Goal: Task Accomplishment & Management: Manage account settings

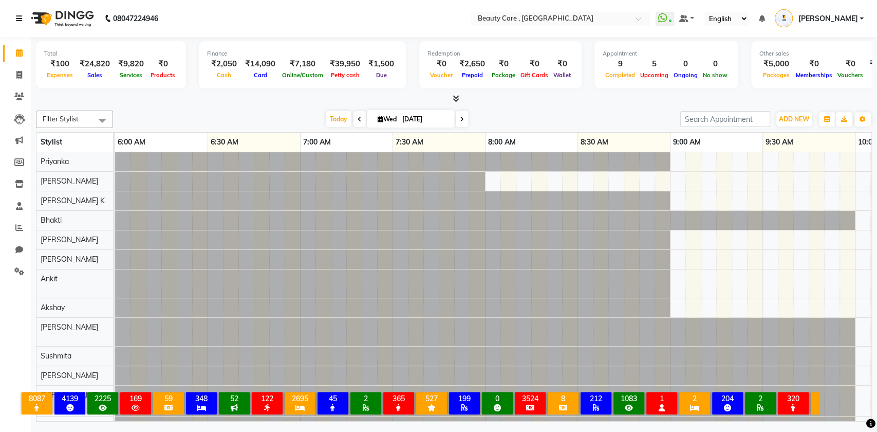
click at [17, 16] on icon at bounding box center [19, 18] width 6 height 7
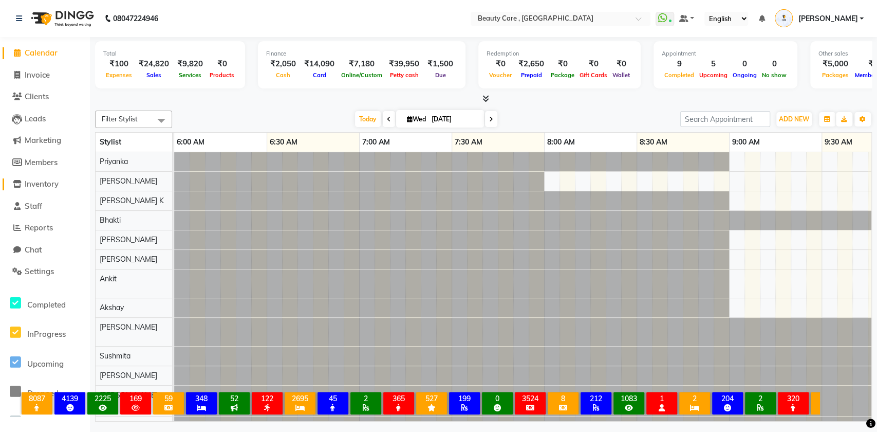
click at [38, 182] on span "Inventory" at bounding box center [42, 184] width 34 height 10
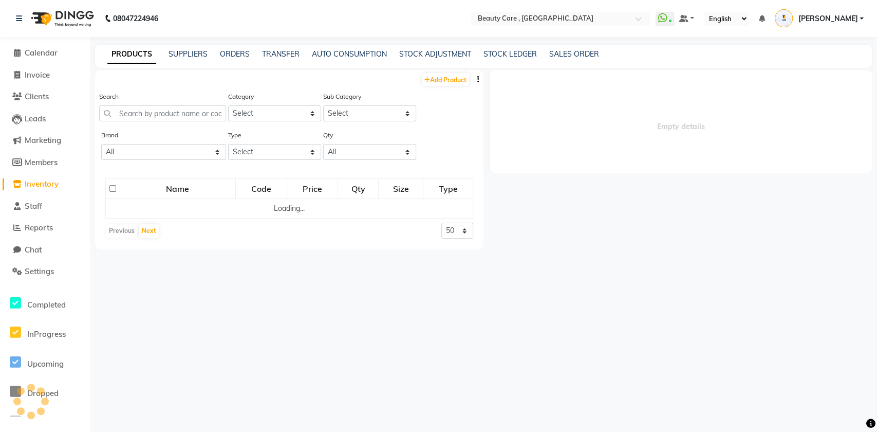
select select
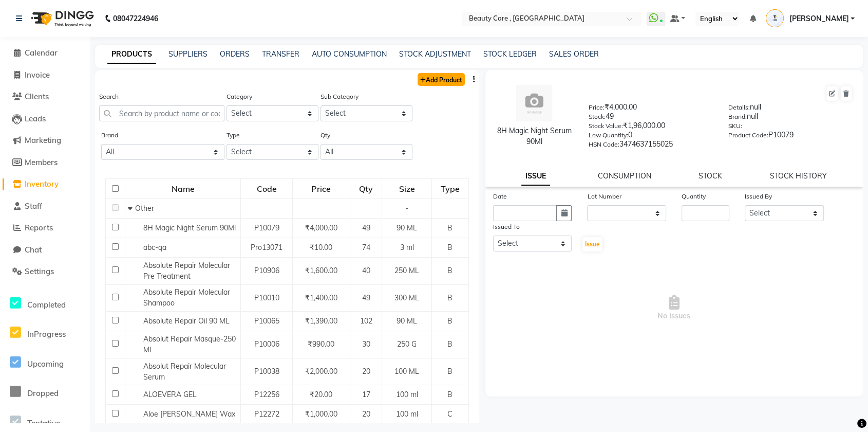
click at [428, 75] on link "Add Product" at bounding box center [441, 79] width 47 height 13
select select "true"
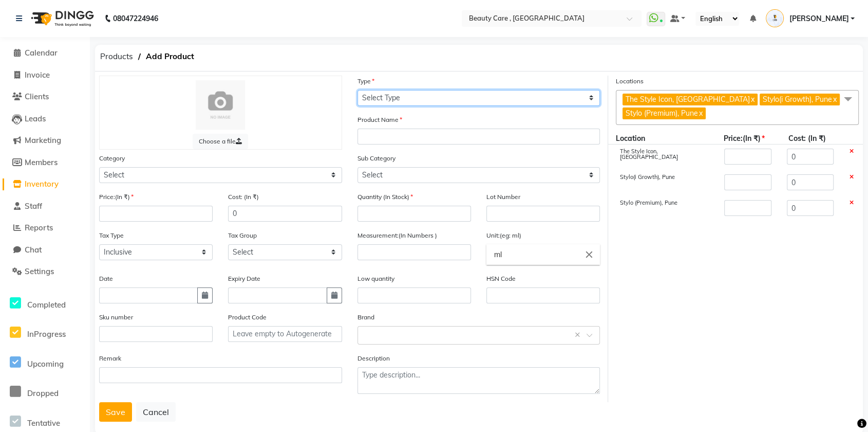
click at [385, 93] on select "Select Type Both Retail Consumable" at bounding box center [479, 98] width 243 height 16
click at [358, 90] on select "Select Type Both Retail Consumable" at bounding box center [479, 98] width 243 height 16
click at [396, 102] on select "Select Type Both Retail Consumable" at bounding box center [479, 98] width 243 height 16
click at [358, 90] on select "Select Type Both Retail Consumable" at bounding box center [479, 98] width 243 height 16
click at [403, 97] on select "Select Type Both Retail Consumable" at bounding box center [479, 98] width 243 height 16
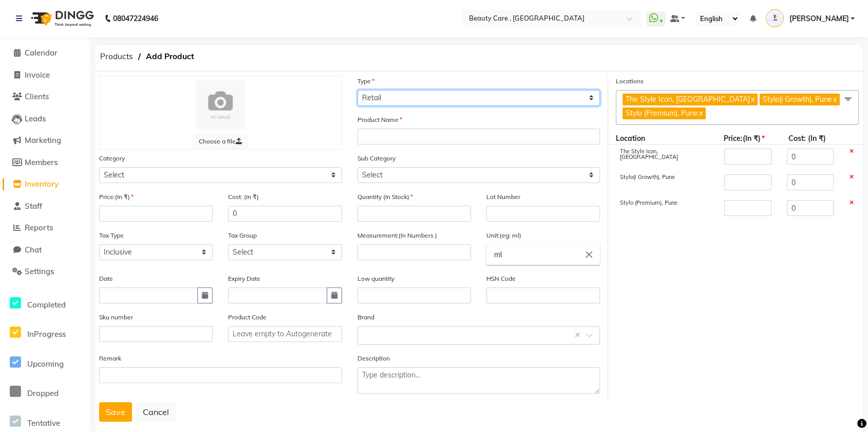
select select "C"
click at [358, 90] on select "Select Type Both Retail Consumable" at bounding box center [479, 98] width 243 height 16
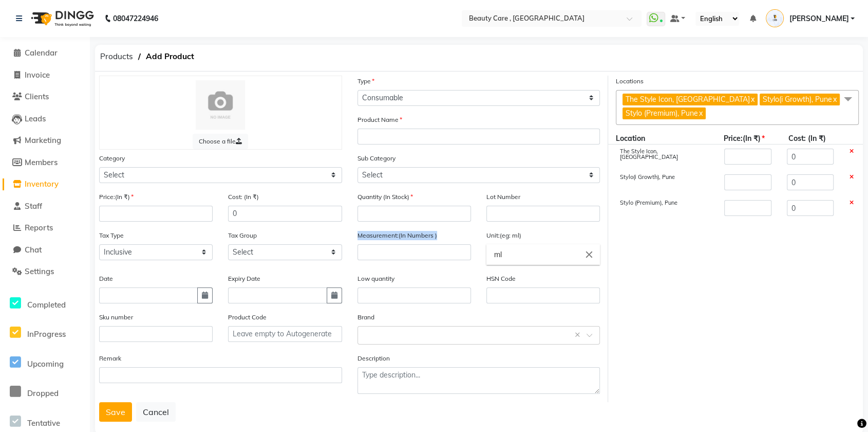
drag, startPoint x: 358, startPoint y: 236, endPoint x: 444, endPoint y: 236, distance: 86.3
click at [444, 236] on div "Measurement:(In Numbers )" at bounding box center [414, 251] width 129 height 43
click at [340, 235] on div "Tax Group Select Looks 5% GST 5% GST 18% 12% Orijine GST NEW duhduh Low wastage…" at bounding box center [285, 245] width 114 height 30
drag, startPoint x: 100, startPoint y: 198, endPoint x: 144, endPoint y: 198, distance: 44.2
click at [144, 198] on div "Price:(In ₹)" at bounding box center [156, 206] width 114 height 30
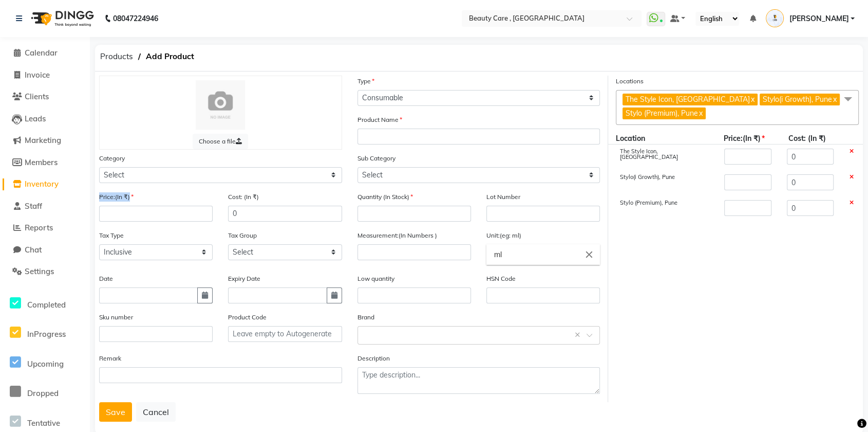
click at [104, 196] on label "Price:(In ₹)" at bounding box center [116, 196] width 34 height 9
click at [107, 204] on div "Price:(In ₹)" at bounding box center [156, 206] width 114 height 30
click at [111, 211] on input "number" at bounding box center [156, 214] width 114 height 16
drag, startPoint x: 246, startPoint y: 196, endPoint x: 293, endPoint y: 199, distance: 46.9
click at [293, 199] on div "Cost: (In ₹) 0" at bounding box center [285, 206] width 114 height 30
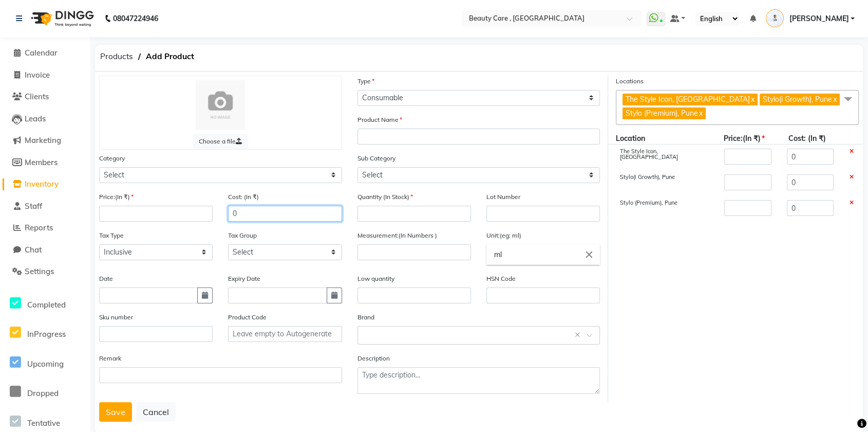
click at [258, 211] on input "0" at bounding box center [285, 214] width 114 height 16
drag, startPoint x: 238, startPoint y: 198, endPoint x: 285, endPoint y: 202, distance: 46.9
click at [285, 202] on div "Cost: (In ₹) 0" at bounding box center [284, 210] width 129 height 39
drag, startPoint x: 104, startPoint y: 236, endPoint x: 158, endPoint y: 237, distance: 54.0
click at [158, 237] on div "Tax Type Select Inclusive Exclusive" at bounding box center [156, 245] width 114 height 30
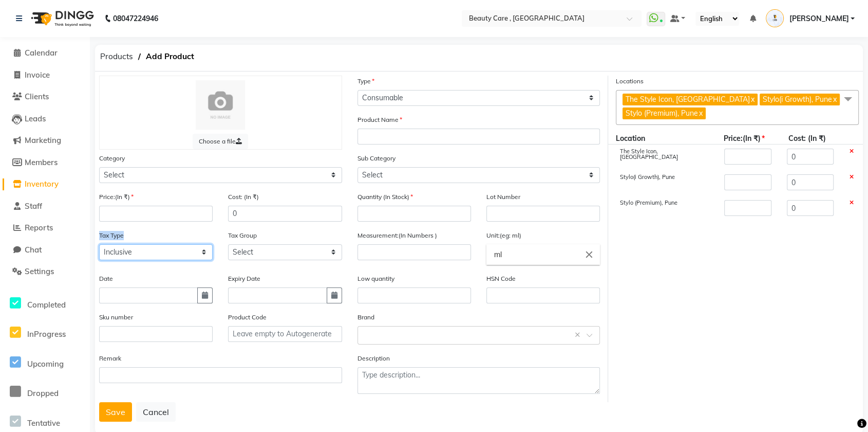
click at [185, 252] on select "Select Inclusive Exclusive" at bounding box center [156, 252] width 114 height 16
click at [99, 244] on select "Select Inclusive Exclusive" at bounding box center [156, 252] width 114 height 16
drag, startPoint x: 161, startPoint y: 247, endPoint x: 157, endPoint y: 257, distance: 11.3
click at [161, 247] on select "Select Inclusive Exclusive" at bounding box center [156, 252] width 114 height 16
select select "true"
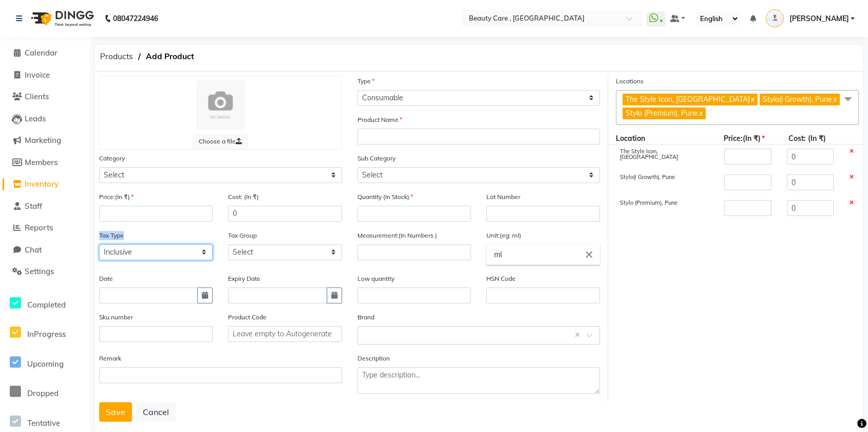
click at [99, 244] on select "Select Inclusive Exclusive" at bounding box center [156, 252] width 114 height 16
drag, startPoint x: 222, startPoint y: 231, endPoint x: 292, endPoint y: 236, distance: 70.1
click at [292, 236] on div "Tax Group Select Looks 5% GST 5% GST 18% 12% Orijine GST NEW duhduh Low wastage…" at bounding box center [284, 249] width 129 height 39
click at [295, 253] on select "Select Looks 5% GST 5% GST 18% 12% Orijine GST NEW duhduh Low wastage disposal …" at bounding box center [285, 252] width 114 height 16
select select "4465"
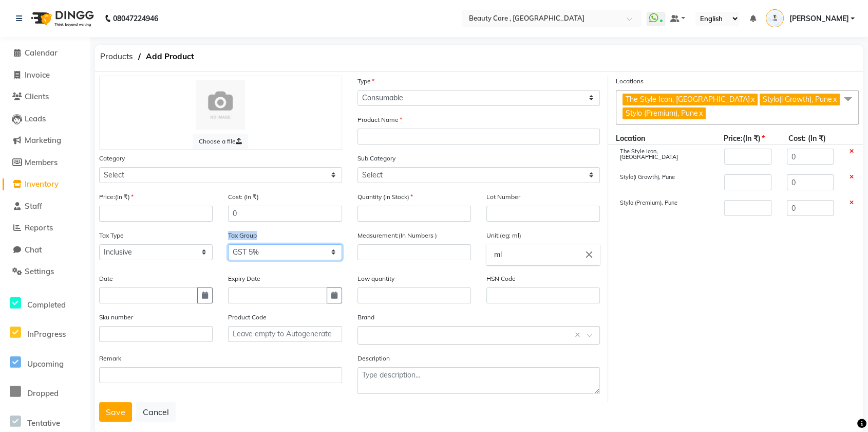
click at [228, 244] on select "Select Looks 5% GST 5% GST 18% 12% Orijine GST NEW duhduh Low wastage disposal …" at bounding box center [285, 252] width 114 height 16
click at [274, 233] on div "Tax Group Select Looks 5% GST 5% GST 18% 12% Orijine GST NEW duhduh Low wastage…" at bounding box center [285, 245] width 114 height 30
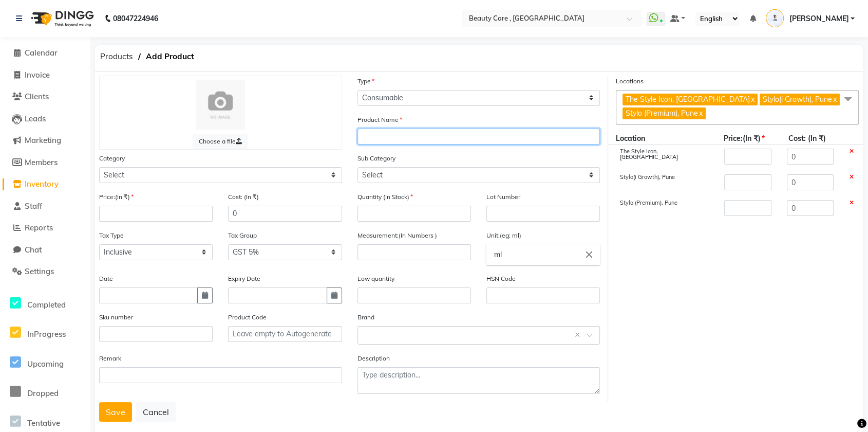
click at [392, 132] on input "text" at bounding box center [479, 136] width 243 height 16
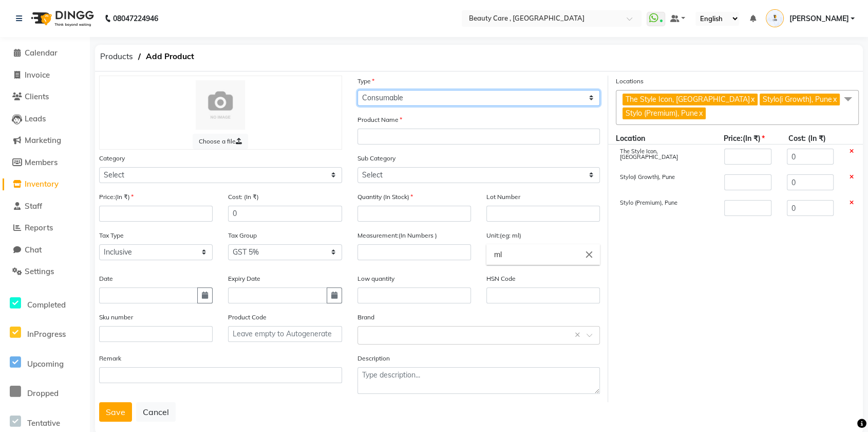
click at [401, 98] on select "Select Type Both Retail Consumable" at bounding box center [479, 98] width 243 height 16
select select "B"
click at [358, 90] on select "Select Type Both Retail Consumable" at bounding box center [479, 98] width 243 height 16
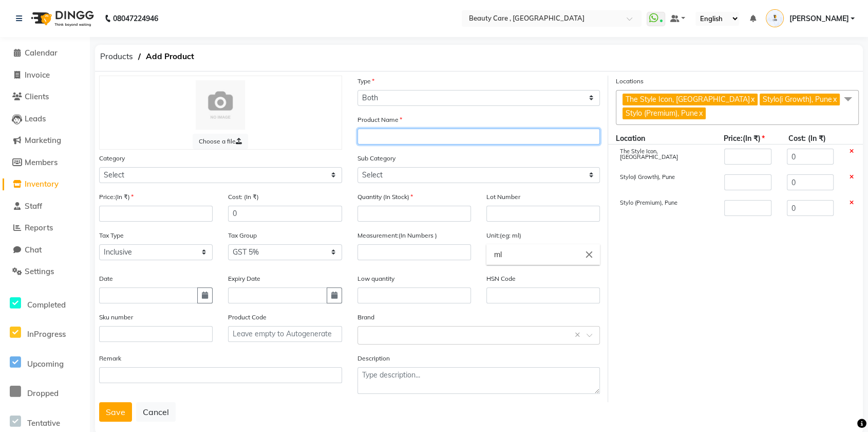
click at [381, 133] on input "text" at bounding box center [479, 136] width 243 height 16
type input "shampoo"
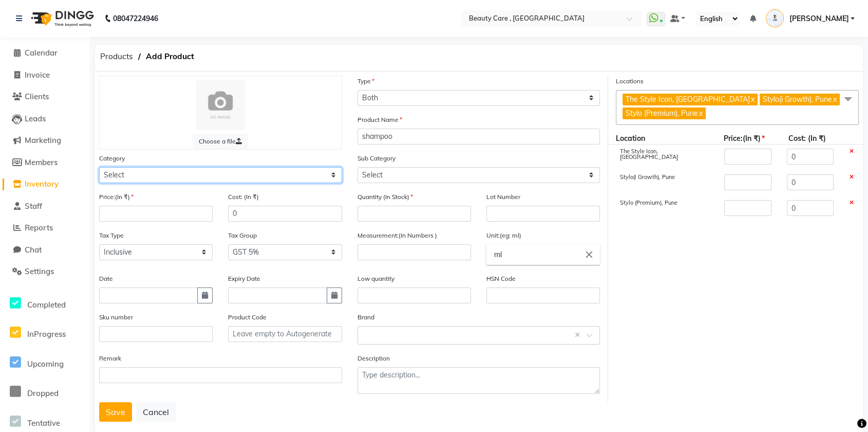
click at [177, 173] on select "Select Hair Appliances Personal Care Makeup Skin [PERSON_NAME] Waxing Disposabl…" at bounding box center [220, 175] width 243 height 16
select select "101100"
click at [99, 167] on select "Select Hair Appliances Personal Care Makeup Skin [PERSON_NAME] Waxing Disposabl…" at bounding box center [220, 175] width 243 height 16
drag, startPoint x: 371, startPoint y: 156, endPoint x: 433, endPoint y: 155, distance: 61.7
click at [433, 155] on div "Sub Category Select Shampoo Conditioner Cream Mask Oil Serum Color Appliances T…" at bounding box center [479, 168] width 243 height 30
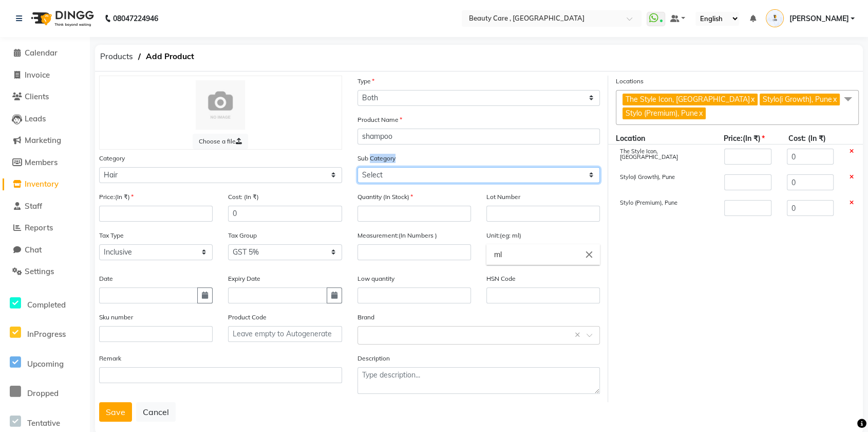
click at [411, 170] on select "Select Shampoo Conditioner Cream Mask Oil Serum Color Appliances Treatment Styl…" at bounding box center [479, 175] width 243 height 16
click at [358, 167] on select "Select Shampoo Conditioner Cream Mask Oil Serum Color Appliances Treatment Styl…" at bounding box center [479, 175] width 243 height 16
click at [405, 176] on select "Select Shampoo Conditioner Cream Mask Oil Serum Color Appliances Treatment Styl…" at bounding box center [479, 175] width 243 height 16
click at [358, 167] on select "Select Shampoo Conditioner Cream Mask Oil Serum Color Appliances Treatment Styl…" at bounding box center [479, 175] width 243 height 16
click at [389, 175] on select "Select Shampoo Conditioner Cream Mask Oil Serum Color Appliances Treatment Styl…" at bounding box center [479, 175] width 243 height 16
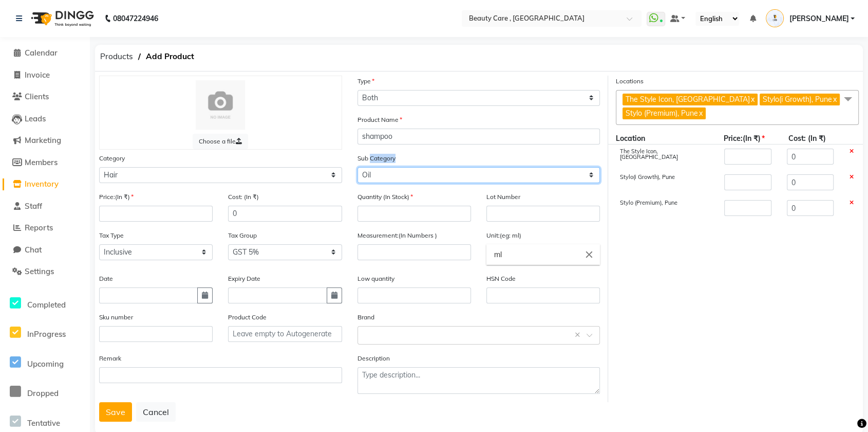
click at [358, 167] on select "Select Shampoo Conditioner Cream Mask Oil Serum Color Appliances Treatment Styl…" at bounding box center [479, 175] width 243 height 16
click at [391, 174] on select "Select Shampoo Conditioner Cream Mask Oil Serum Color Appliances Treatment Styl…" at bounding box center [479, 175] width 243 height 16
select select "101101"
click at [358, 167] on select "Select Shampoo Conditioner Cream Mask Oil Serum Color Appliances Treatment Styl…" at bounding box center [479, 175] width 243 height 16
click at [408, 158] on div "Sub Category Select Shampoo Conditioner Cream Mask Oil Serum Color Appliances T…" at bounding box center [479, 168] width 243 height 30
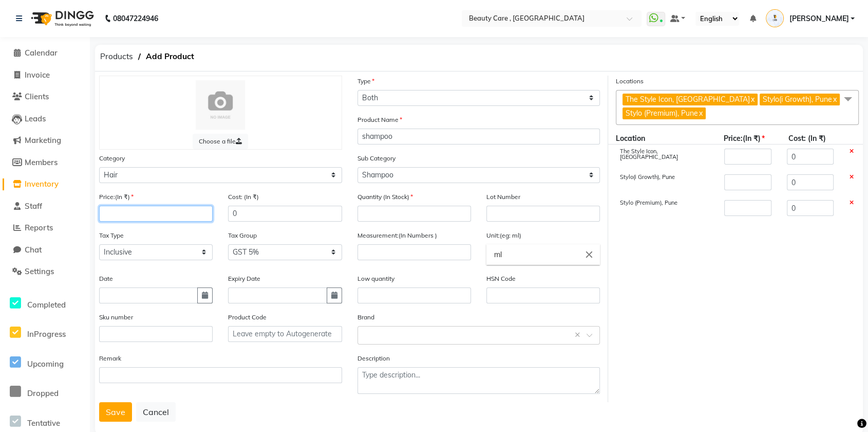
click at [156, 220] on input "number" at bounding box center [156, 214] width 114 height 16
type input "1"
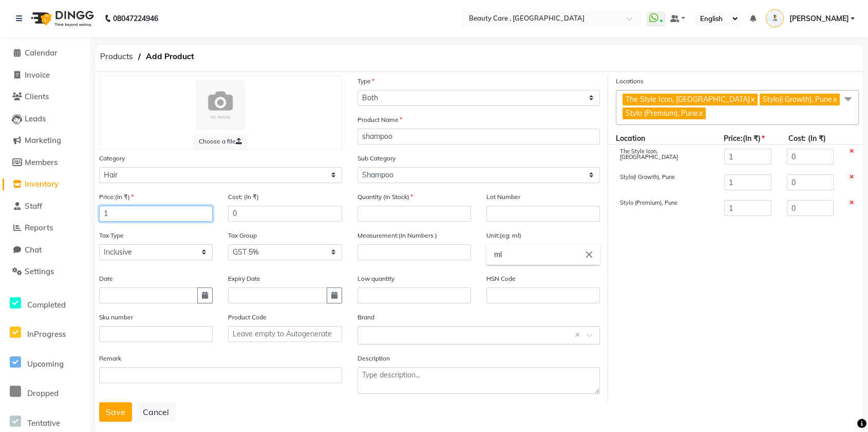
type input "10"
type input "100"
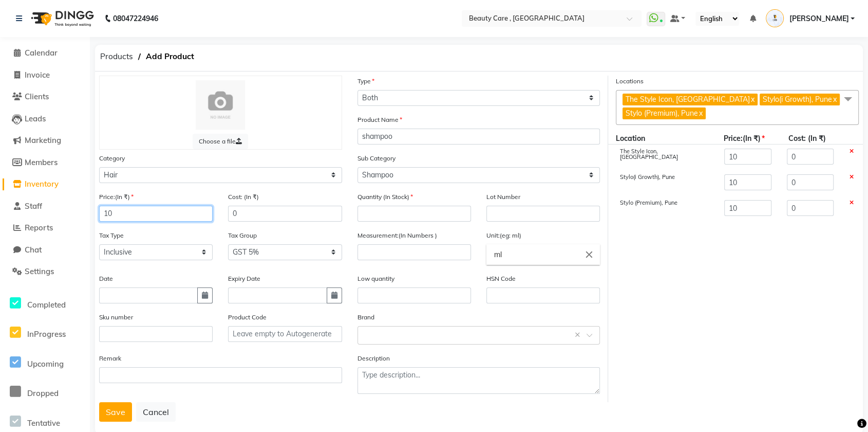
type input "100"
type input "1000"
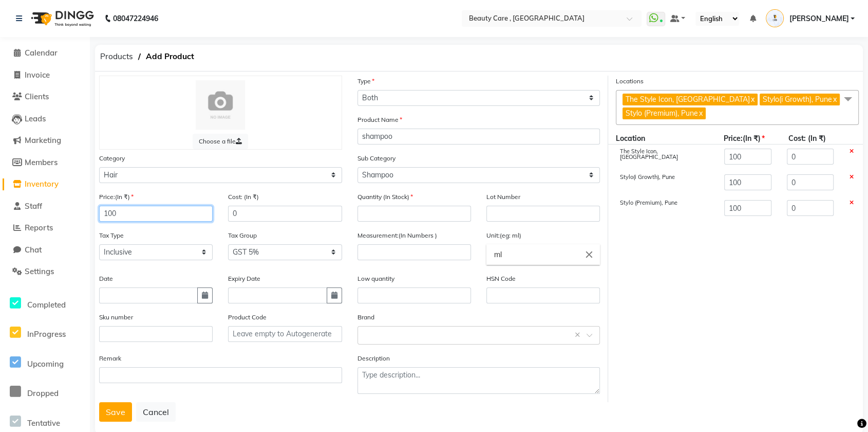
type input "1000"
drag, startPoint x: 245, startPoint y: 214, endPoint x: 220, endPoint y: 208, distance: 25.6
click at [220, 208] on div "Cost: (In ₹) 0" at bounding box center [284, 210] width 129 height 39
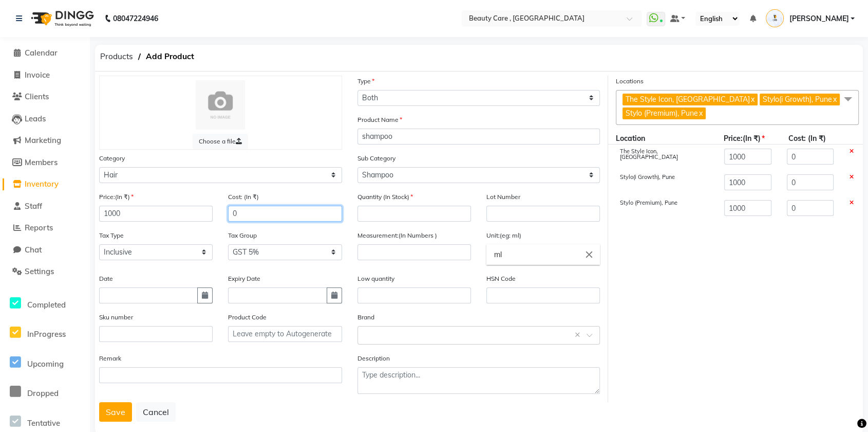
type input "9"
type input "90"
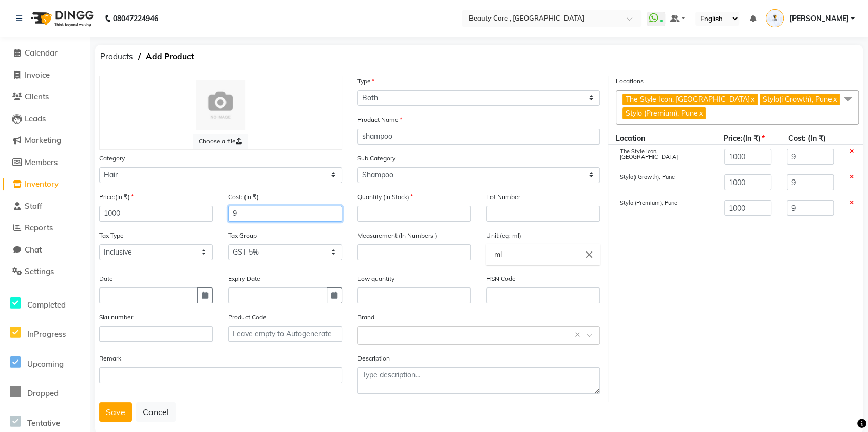
type input "90"
type input "900"
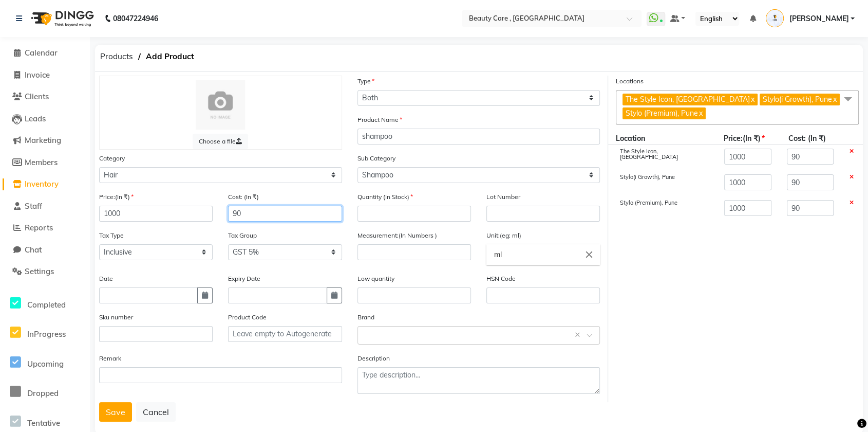
type input "900"
click at [300, 195] on div "Cost: (In ₹) 900" at bounding box center [285, 206] width 114 height 30
drag, startPoint x: 357, startPoint y: 193, endPoint x: 415, endPoint y: 199, distance: 57.9
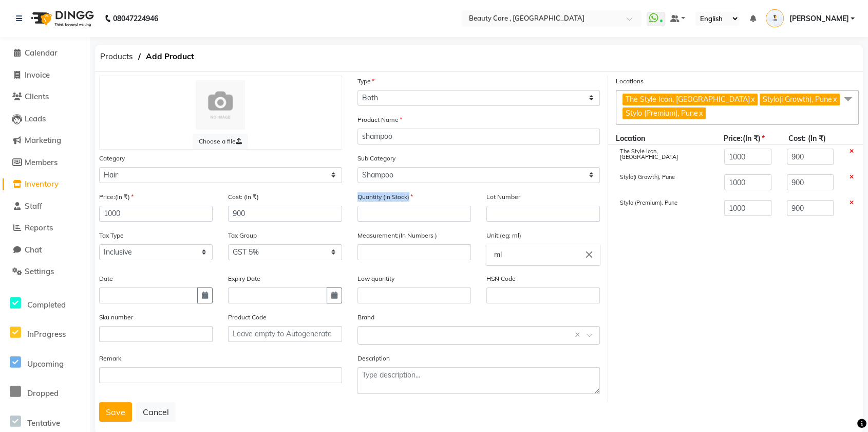
click at [415, 199] on div "Quantity (In Stock)" at bounding box center [415, 206] width 114 height 30
click at [393, 215] on input "number" at bounding box center [415, 214] width 114 height 16
type input "10"
drag, startPoint x: 508, startPoint y: 198, endPoint x: 581, endPoint y: 201, distance: 72.5
click at [569, 201] on div "Lot Number" at bounding box center [543, 210] width 129 height 39
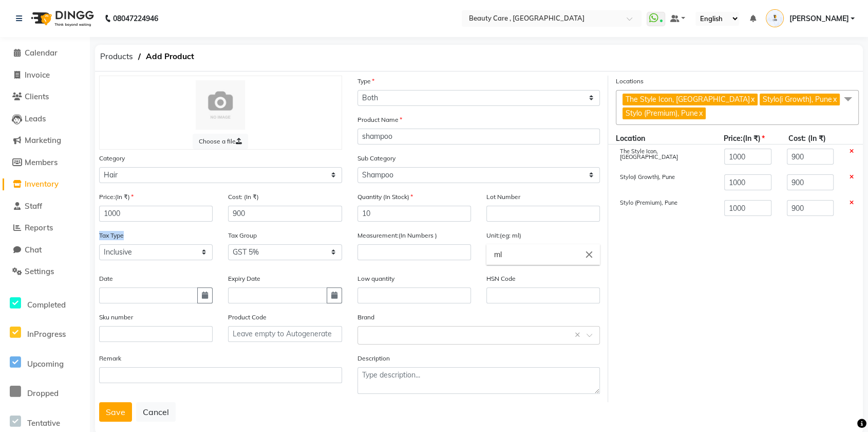
drag, startPoint x: 98, startPoint y: 237, endPoint x: 145, endPoint y: 239, distance: 47.3
click at [145, 239] on div "Tax Type Select Inclusive Exclusive" at bounding box center [155, 249] width 129 height 39
click at [156, 236] on div "Tax Type Select Inclusive Exclusive" at bounding box center [156, 245] width 114 height 30
click at [153, 255] on select "Select Inclusive Exclusive" at bounding box center [156, 252] width 114 height 16
click at [99, 244] on select "Select Inclusive Exclusive" at bounding box center [156, 252] width 114 height 16
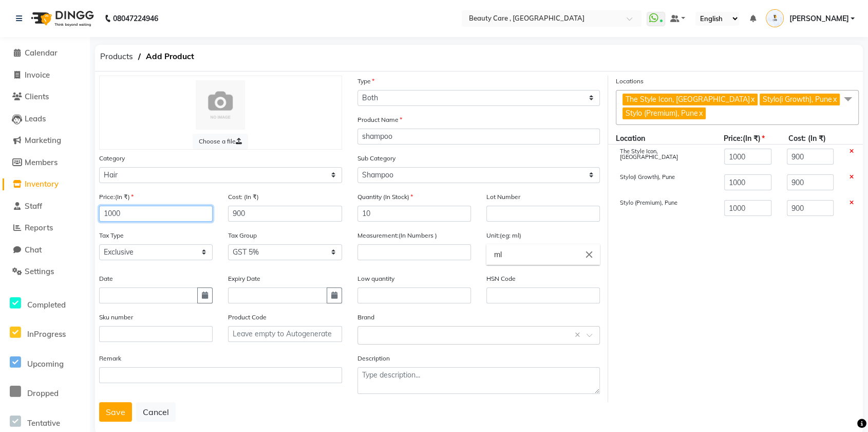
click at [129, 210] on input "1000" at bounding box center [156, 214] width 114 height 16
click at [131, 249] on select "Select Inclusive Exclusive" at bounding box center [156, 252] width 114 height 16
select select "true"
click at [99, 244] on select "Select Inclusive Exclusive" at bounding box center [156, 252] width 114 height 16
click at [133, 209] on input "1000" at bounding box center [156, 214] width 114 height 16
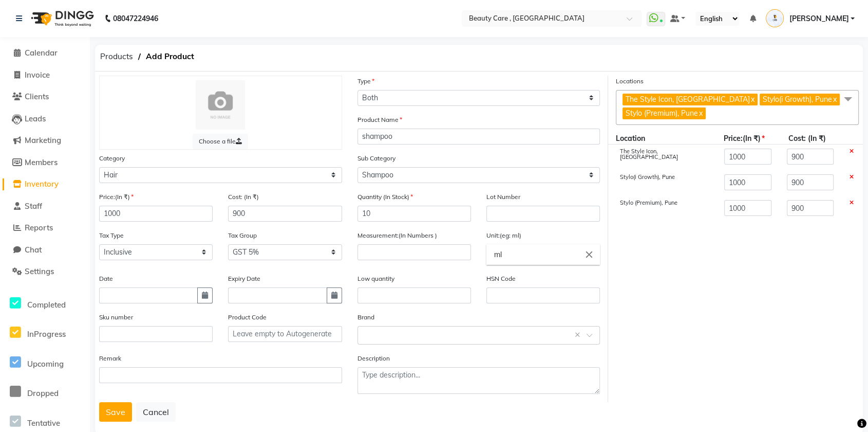
click at [157, 232] on div "Tax Type Select Inclusive Exclusive" at bounding box center [156, 245] width 114 height 30
click at [130, 209] on input "1000" at bounding box center [156, 214] width 114 height 16
click at [222, 232] on div "Tax Group Select Looks 5% GST 5% GST 18% 12% Orijine GST NEW duhduh Low wastage…" at bounding box center [284, 249] width 129 height 39
drag, startPoint x: 229, startPoint y: 236, endPoint x: 302, endPoint y: 236, distance: 73.5
click at [286, 236] on div "Tax Group Select Looks 5% GST 5% GST 18% 12% Orijine GST NEW duhduh Low wastage…" at bounding box center [285, 245] width 114 height 30
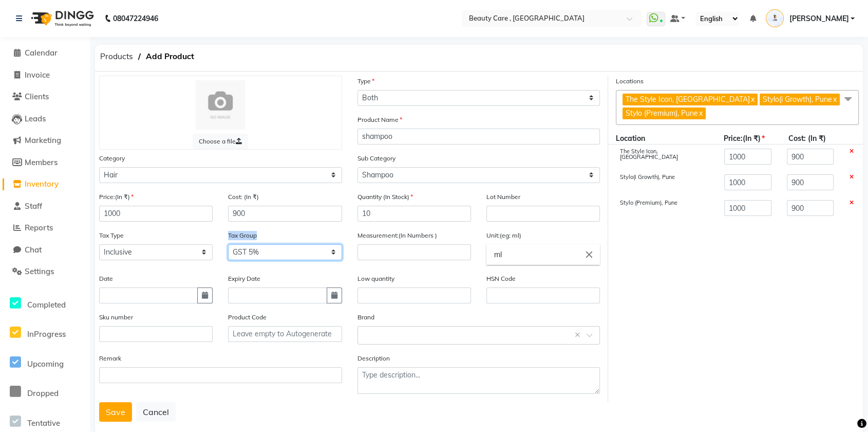
click at [284, 252] on select "Select Looks 5% GST 5% GST 18% 12% Orijine GST NEW duhduh Low wastage disposal …" at bounding box center [285, 252] width 114 height 16
select select "4463"
click at [228, 244] on select "Select Looks 5% GST 5% GST 18% 12% Orijine GST NEW duhduh Low wastage disposal …" at bounding box center [285, 252] width 114 height 16
click at [298, 230] on div "Tax Group Select Looks 5% GST 5% GST 18% 12% Orijine GST NEW duhduh Low wastage…" at bounding box center [285, 245] width 114 height 30
click at [393, 251] on input "number" at bounding box center [415, 252] width 114 height 16
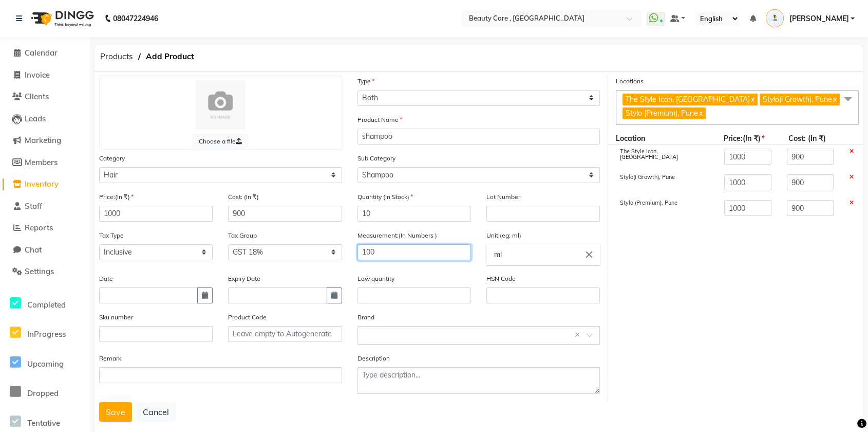
type input "100"
click at [590, 251] on icon "close" at bounding box center [589, 254] width 11 height 11
click at [519, 276] on link "ml" at bounding box center [544, 278] width 114 height 26
type input "ml"
drag, startPoint x: 99, startPoint y: 277, endPoint x: 135, endPoint y: 282, distance: 36.2
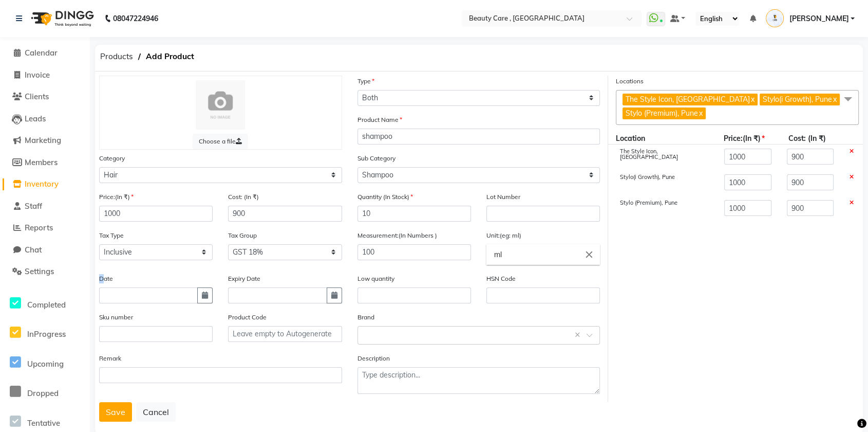
click at [105, 279] on label "Date" at bounding box center [106, 278] width 14 height 9
drag, startPoint x: 226, startPoint y: 279, endPoint x: 267, endPoint y: 280, distance: 40.6
click at [267, 280] on div "Expiry Date" at bounding box center [284, 292] width 129 height 39
drag, startPoint x: 353, startPoint y: 279, endPoint x: 413, endPoint y: 280, distance: 59.6
click at [413, 280] on div "Low quantity" at bounding box center [414, 292] width 129 height 39
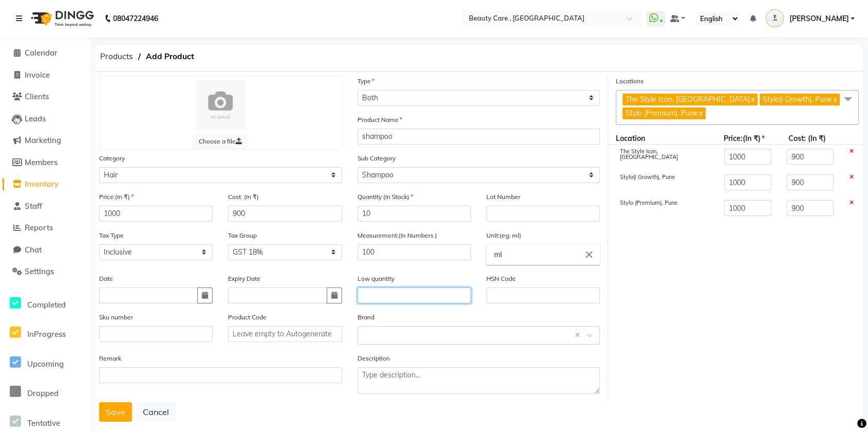
click at [385, 299] on input "text" at bounding box center [415, 295] width 114 height 16
type input "w"
type input "2"
click at [417, 273] on div "Low quantity 2" at bounding box center [415, 288] width 114 height 30
drag, startPoint x: 355, startPoint y: 314, endPoint x: 396, endPoint y: 317, distance: 40.7
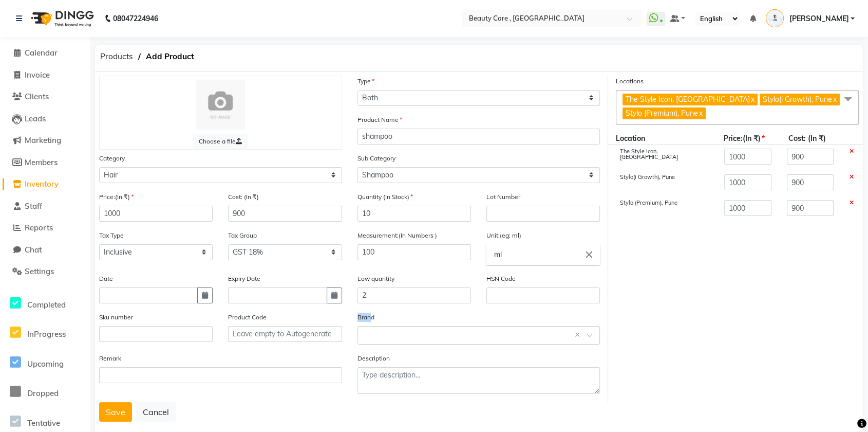
click at [391, 316] on div "Brand Select brand or add custom brand ×" at bounding box center [479, 331] width 258 height 41
click at [395, 329] on input "text" at bounding box center [468, 334] width 211 height 11
click at [392, 331] on input "text" at bounding box center [468, 334] width 211 height 11
click at [116, 409] on button "Save" at bounding box center [115, 412] width 33 height 20
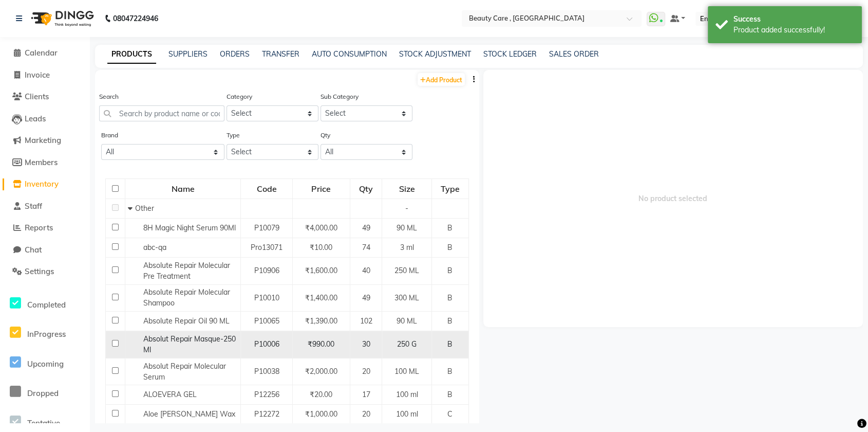
scroll to position [57, 0]
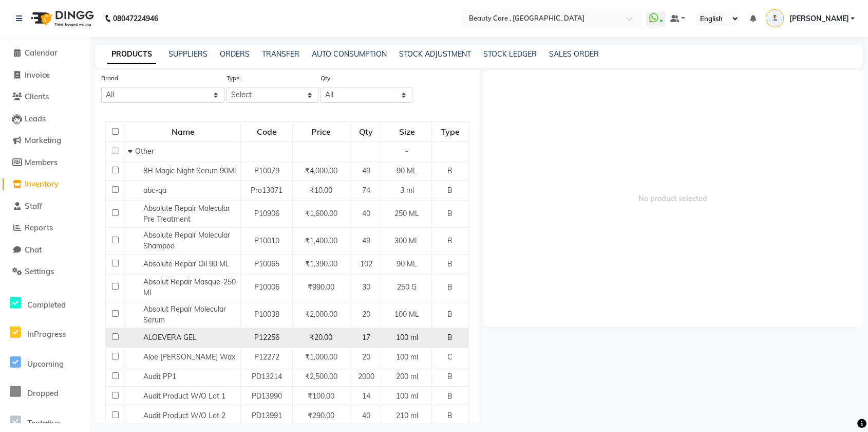
click at [171, 335] on span "ALOEVERA GEL" at bounding box center [169, 336] width 53 height 9
select select
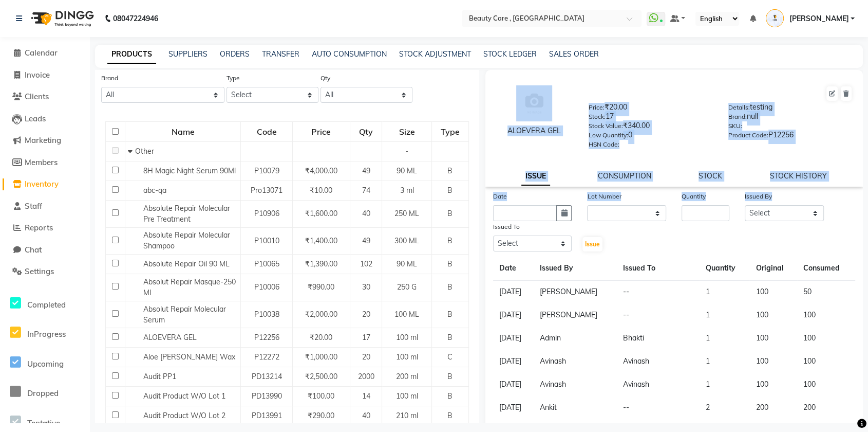
drag, startPoint x: 499, startPoint y: 82, endPoint x: 876, endPoint y: 199, distance: 394.3
click at [868, 199] on html "08047224946 Select Location × Beauty Care , [GEOGRAPHIC_DATA] East WhatsApp Sta…" at bounding box center [434, 216] width 868 height 432
click at [819, 150] on div "ALOEVERA GEL Price: ₹20.00 Stock: 17 Stock Value: ₹340.00 Low Quantity: 0 HSN C…" at bounding box center [675, 116] width 394 height 83
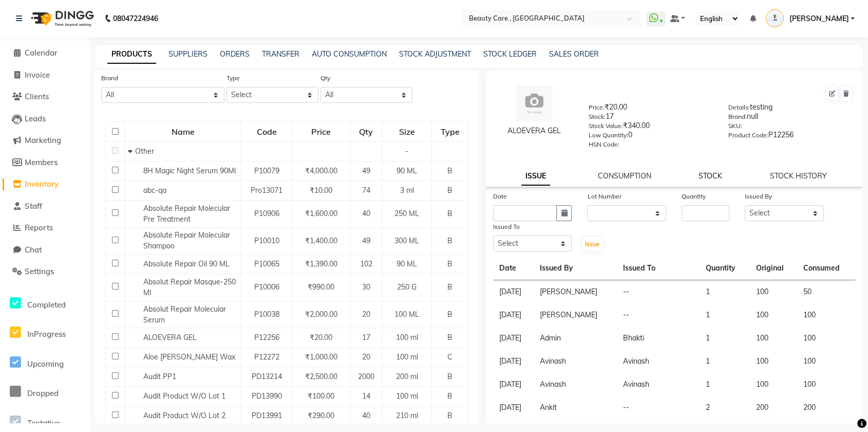
click at [703, 175] on link "STOCK" at bounding box center [711, 175] width 24 height 9
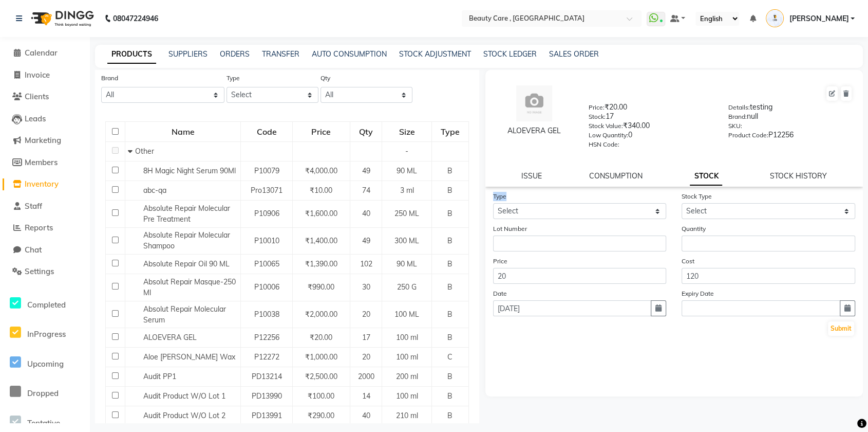
drag, startPoint x: 495, startPoint y: 194, endPoint x: 537, endPoint y: 198, distance: 42.3
click at [524, 194] on div "Type Select In Out" at bounding box center [580, 205] width 189 height 28
click at [544, 210] on select "Select In Out" at bounding box center [580, 211] width 174 height 16
select select "in"
click at [493, 203] on select "Select In Out" at bounding box center [580, 211] width 174 height 16
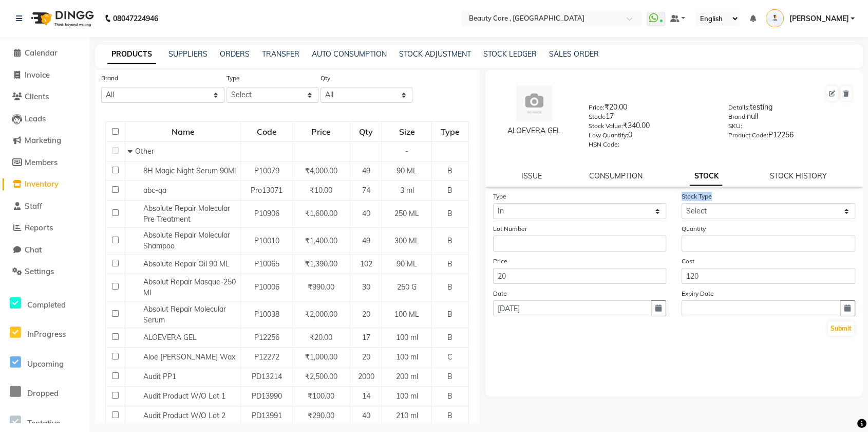
drag, startPoint x: 683, startPoint y: 195, endPoint x: 732, endPoint y: 197, distance: 48.8
click at [732, 197] on div "Stock Type Select New Stock Adjustment Return Other" at bounding box center [768, 205] width 189 height 28
click at [732, 207] on select "Select New Stock Adjustment Return Other" at bounding box center [769, 211] width 174 height 16
select select "new stock"
click at [682, 203] on select "Select New Stock Adjustment Return Other" at bounding box center [769, 211] width 174 height 16
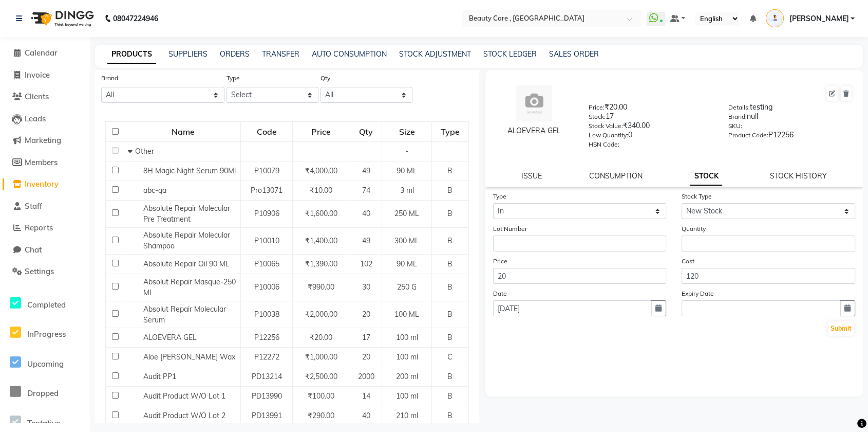
click at [679, 194] on div "Stock Type Select New Stock Adjustment Return Other" at bounding box center [768, 205] width 189 height 28
click at [702, 249] on input "number" at bounding box center [769, 243] width 174 height 16
type input "10"
drag, startPoint x: 497, startPoint y: 263, endPoint x: 560, endPoint y: 263, distance: 62.7
click at [528, 263] on div "Price 20" at bounding box center [580, 269] width 189 height 28
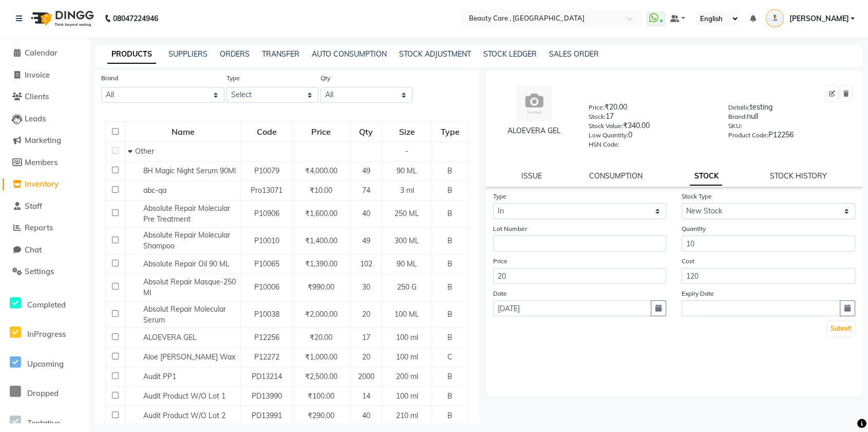
drag, startPoint x: 681, startPoint y: 262, endPoint x: 736, endPoint y: 260, distance: 55.5
click at [707, 259] on div "Cost 120" at bounding box center [768, 269] width 189 height 28
click at [840, 330] on button "Submit" at bounding box center [841, 328] width 26 height 14
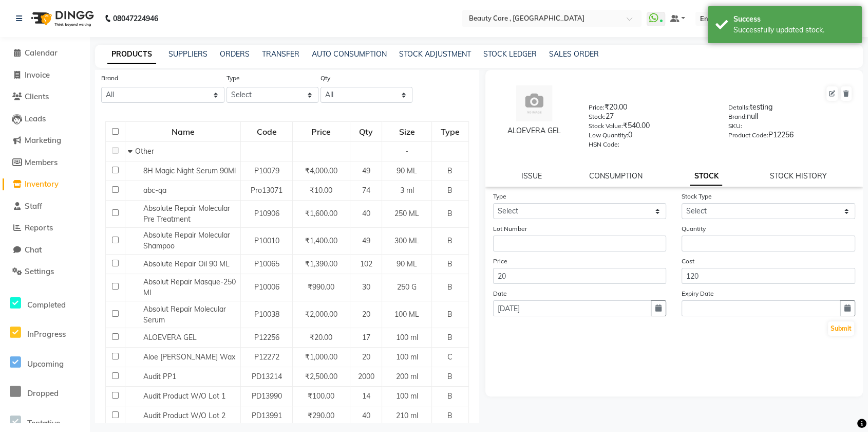
scroll to position [0, 0]
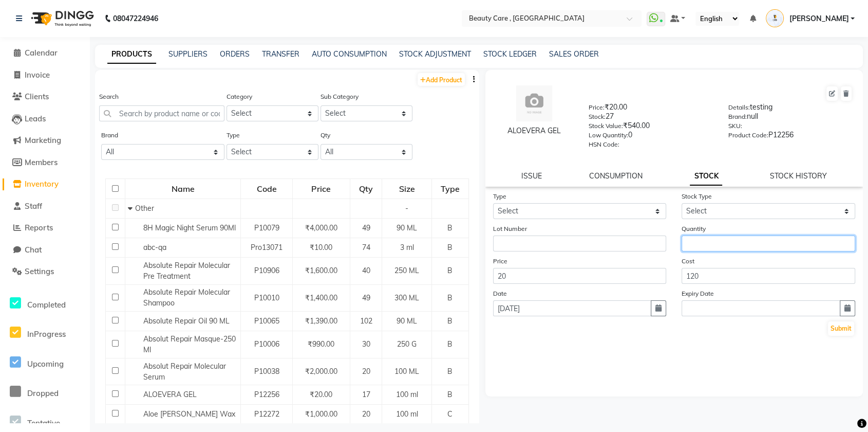
click at [730, 243] on input "number" at bounding box center [769, 243] width 174 height 16
click at [794, 174] on link "STOCK HISTORY" at bounding box center [798, 175] width 57 height 9
select select "all"
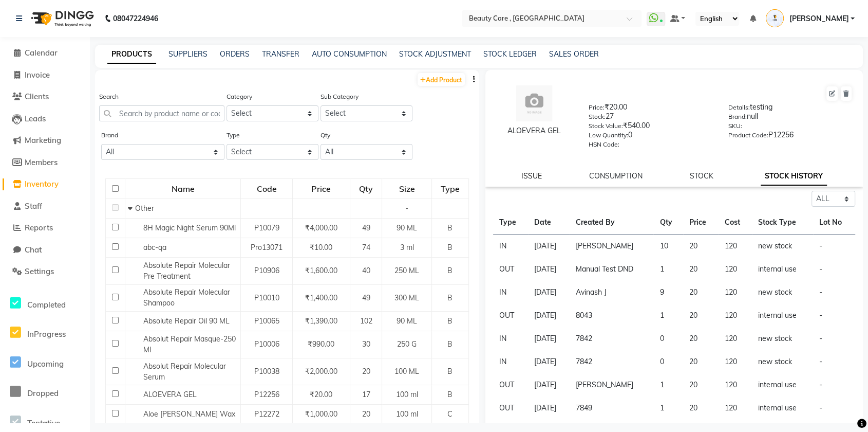
click at [536, 171] on link "ISSUE" at bounding box center [532, 175] width 21 height 9
select select
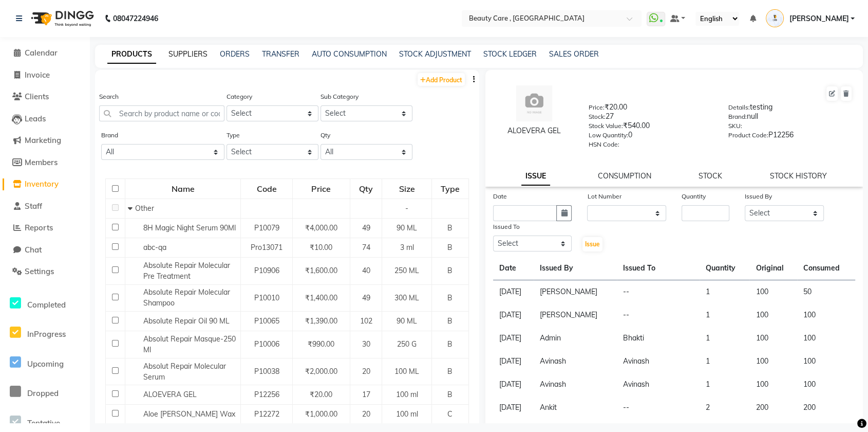
click at [186, 56] on link "SUPPLIERS" at bounding box center [188, 53] width 39 height 9
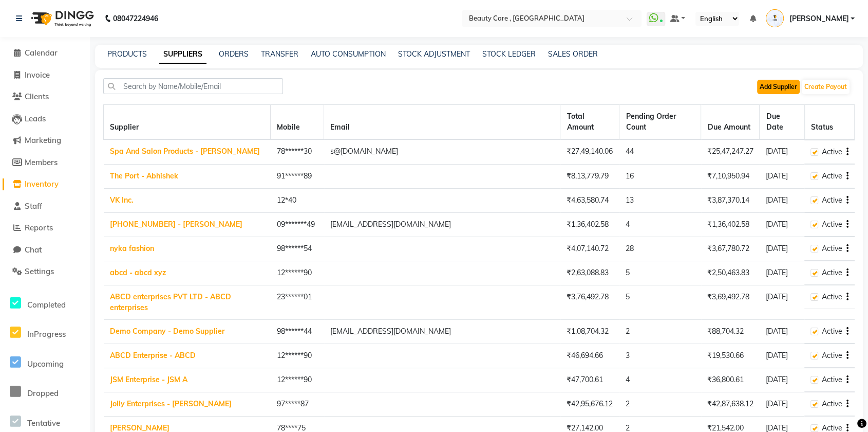
click at [774, 88] on button "Add Supplier" at bounding box center [778, 87] width 43 height 14
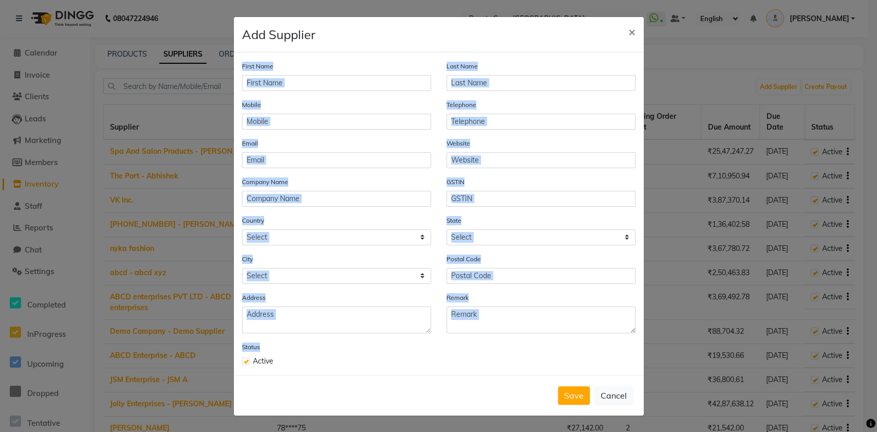
drag, startPoint x: 250, startPoint y: 64, endPoint x: 425, endPoint y: 311, distance: 303.1
click at [547, 344] on div "First Name Last Name Mobile Telephone Email Website Company Name GSTIN Country …" at bounding box center [439, 213] width 410 height 322
click at [338, 248] on div "Country Select [GEOGRAPHIC_DATA] [GEOGRAPHIC_DATA] [GEOGRAPHIC_DATA] [US_STATE]…" at bounding box center [336, 234] width 205 height 39
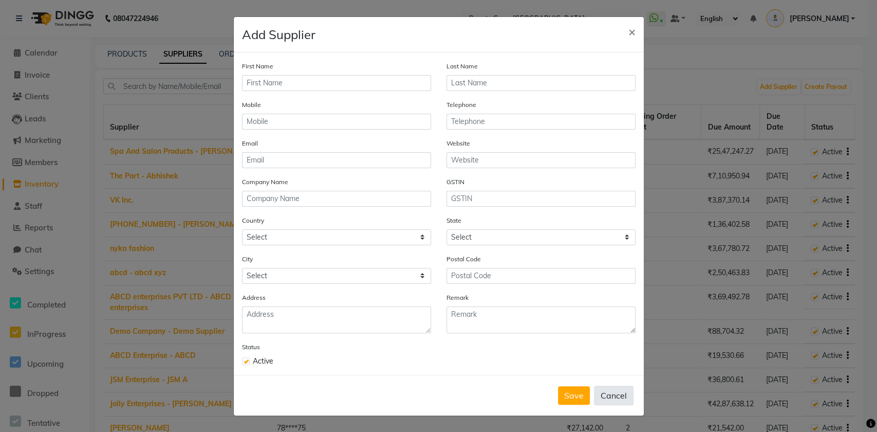
click at [612, 394] on button "Cancel" at bounding box center [614, 395] width 40 height 20
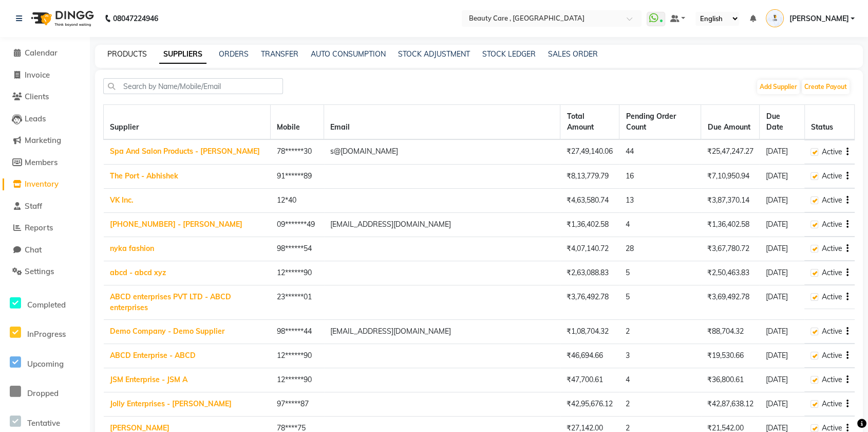
click at [133, 50] on link "PRODUCTS" at bounding box center [127, 53] width 40 height 9
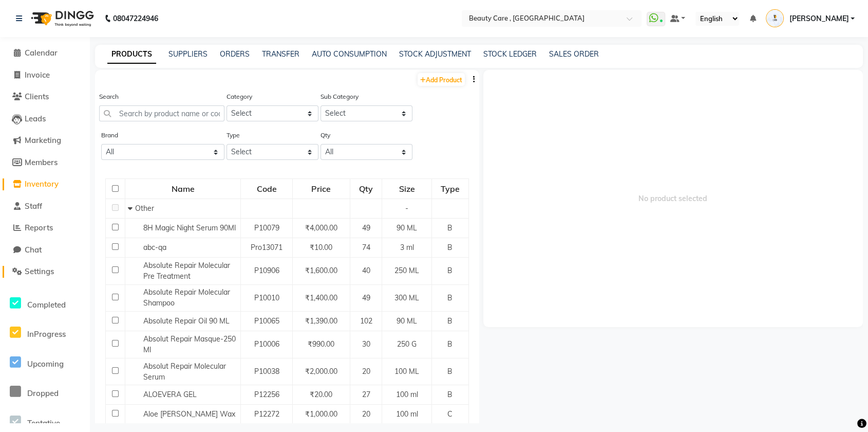
click at [23, 274] on span at bounding box center [16, 272] width 15 height 12
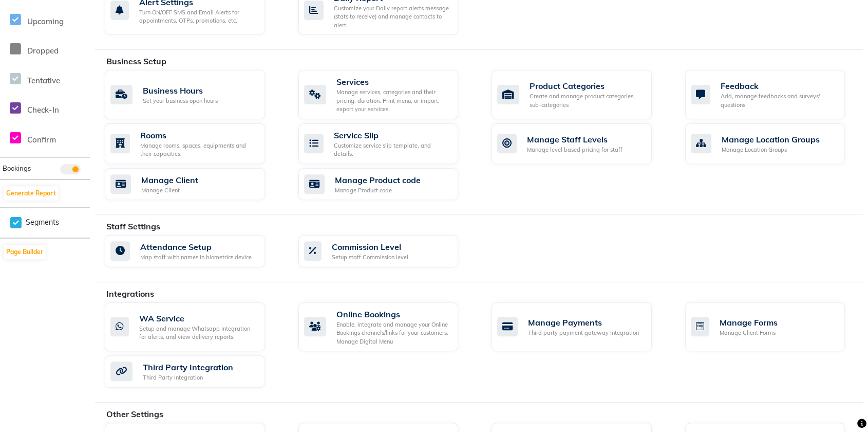
scroll to position [439, 0]
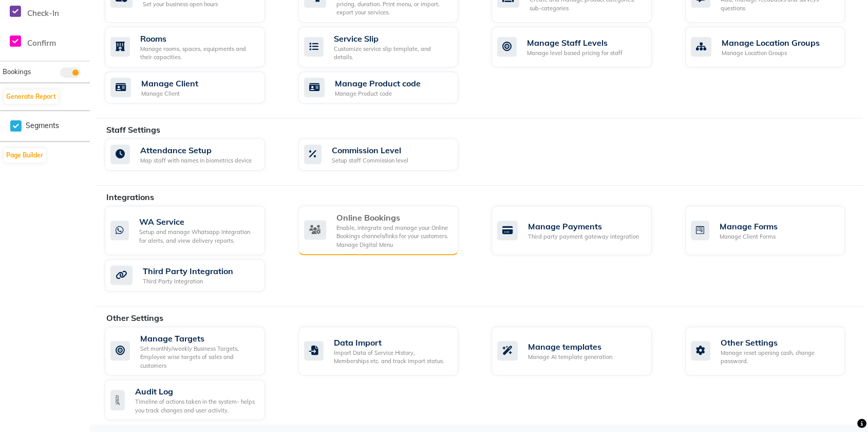
click at [359, 229] on div "Enable, integrate and manage your Online Bookings channels/links for your custo…" at bounding box center [394, 237] width 114 height 26
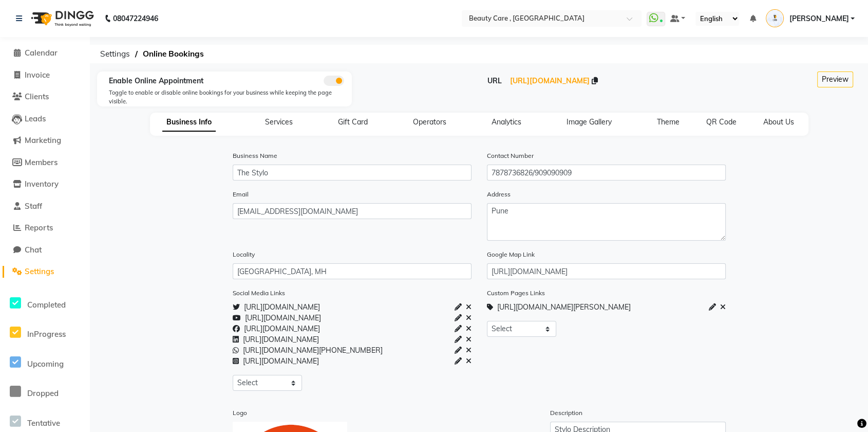
click at [329, 77] on span at bounding box center [334, 81] width 21 height 10
click at [324, 82] on input "checkbox" at bounding box center [324, 82] width 0 height 0
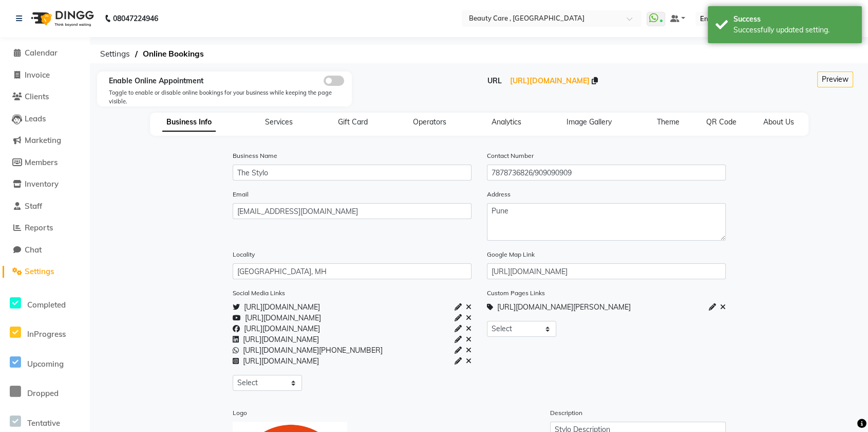
click at [35, 271] on span "Settings" at bounding box center [39, 271] width 29 height 10
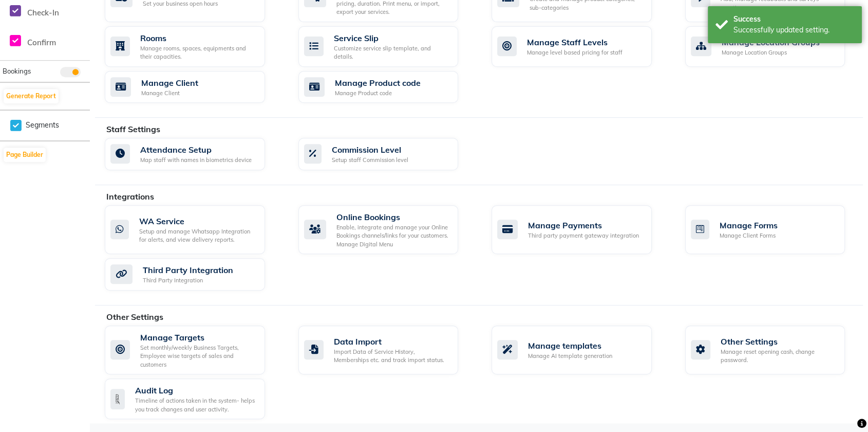
scroll to position [439, 0]
click at [382, 199] on div "Integrations" at bounding box center [488, 197] width 765 height 12
click at [374, 225] on div "Enable, integrate and manage your Online Bookings channels/links for your custo…" at bounding box center [394, 237] width 114 height 26
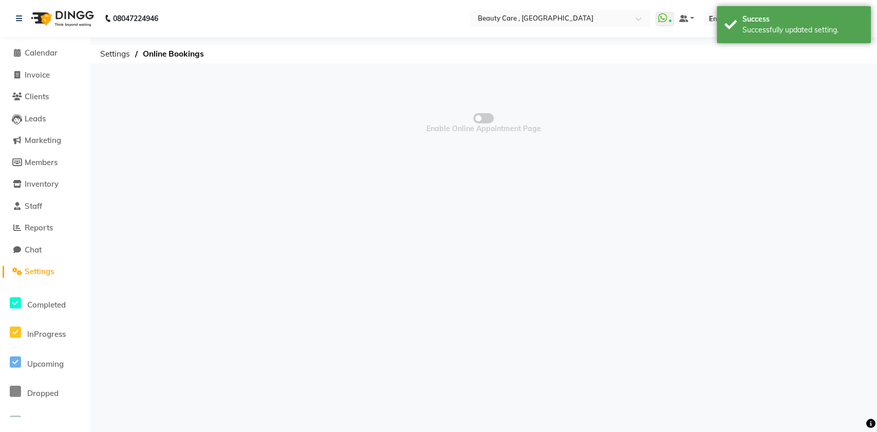
click at [485, 117] on span at bounding box center [483, 118] width 21 height 10
click at [484, 120] on input "checkbox" at bounding box center [484, 120] width 0 height 0
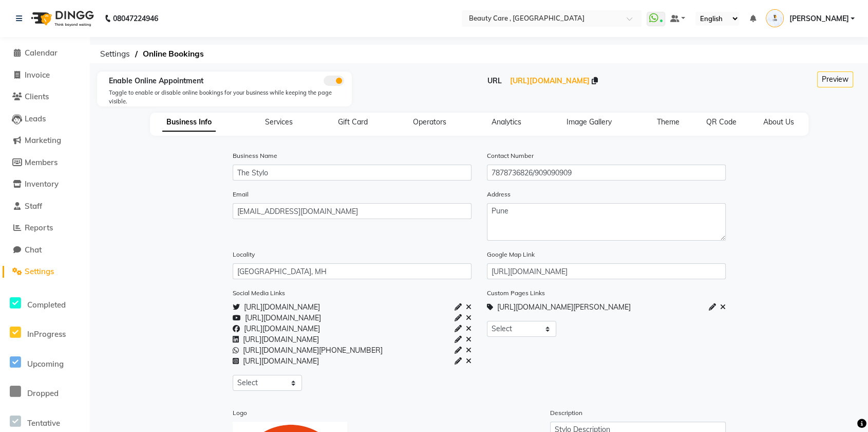
click at [598, 80] on icon at bounding box center [595, 80] width 6 height 7
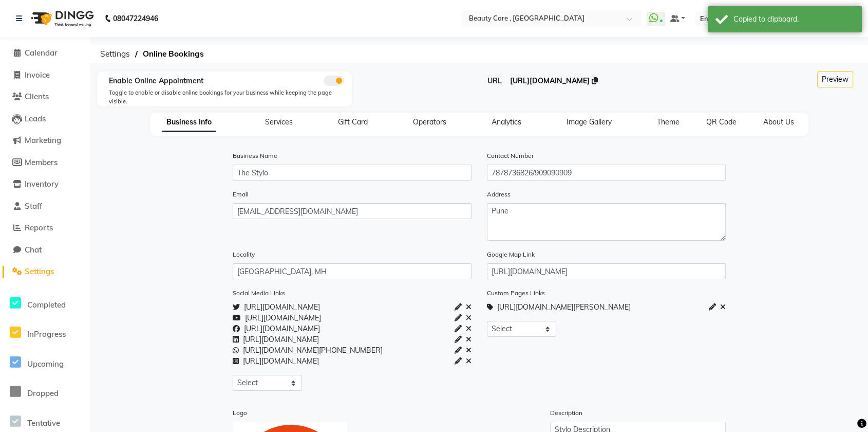
click at [549, 83] on span "[URL][DOMAIN_NAME]" at bounding box center [550, 80] width 80 height 9
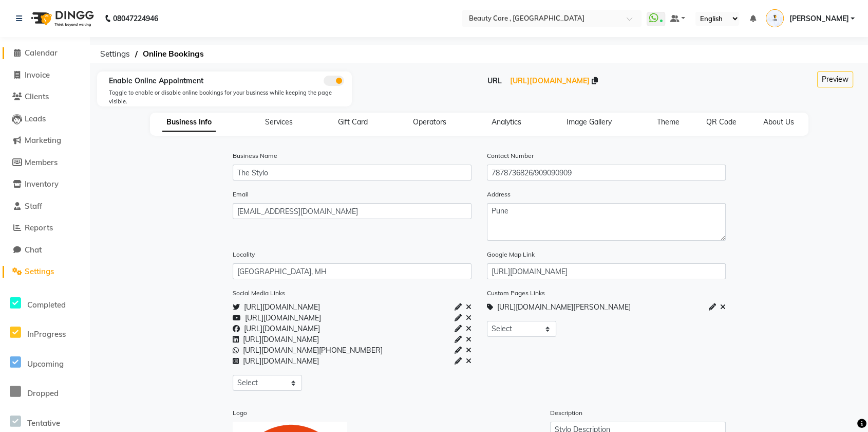
click at [35, 51] on span "Calendar" at bounding box center [41, 53] width 33 height 10
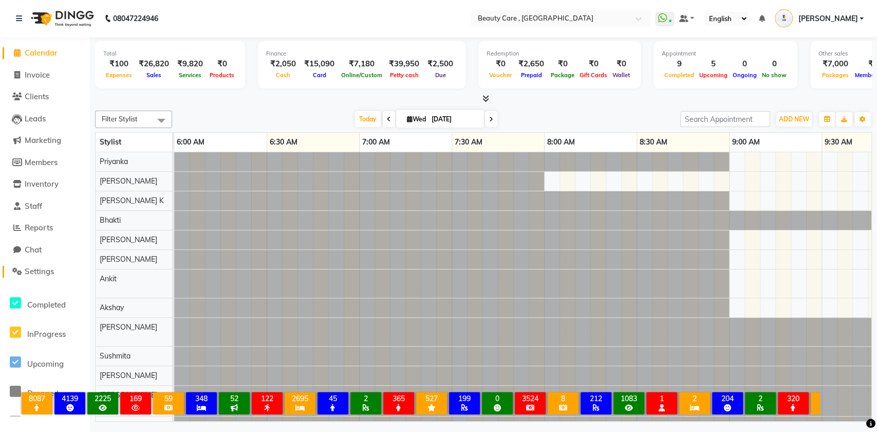
click at [43, 269] on span "Settings" at bounding box center [39, 271] width 29 height 10
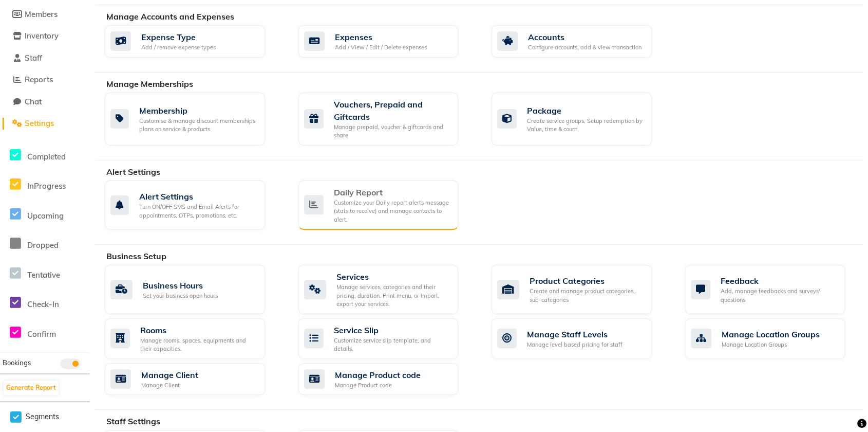
scroll to position [285, 0]
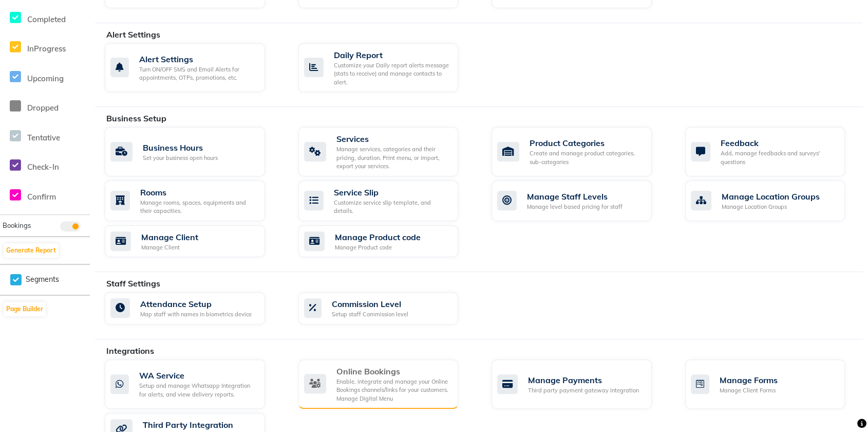
click at [429, 377] on div "Enable, integrate and manage your Online Bookings channels/links for your custo…" at bounding box center [394, 390] width 114 height 26
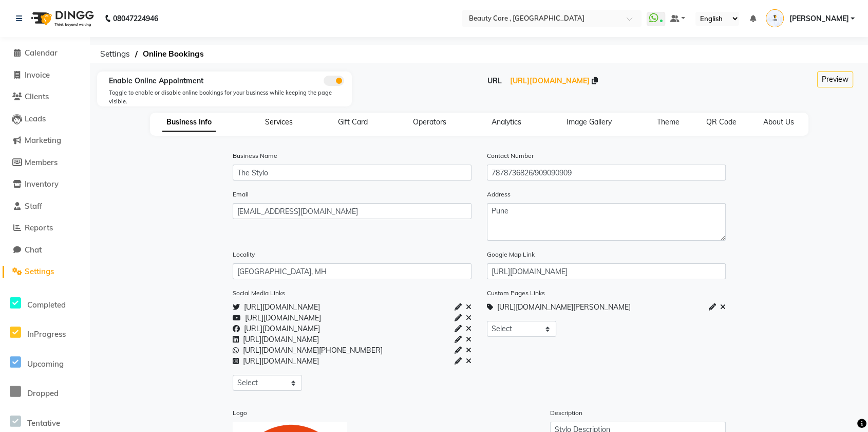
click at [286, 123] on span "Services" at bounding box center [279, 121] width 28 height 9
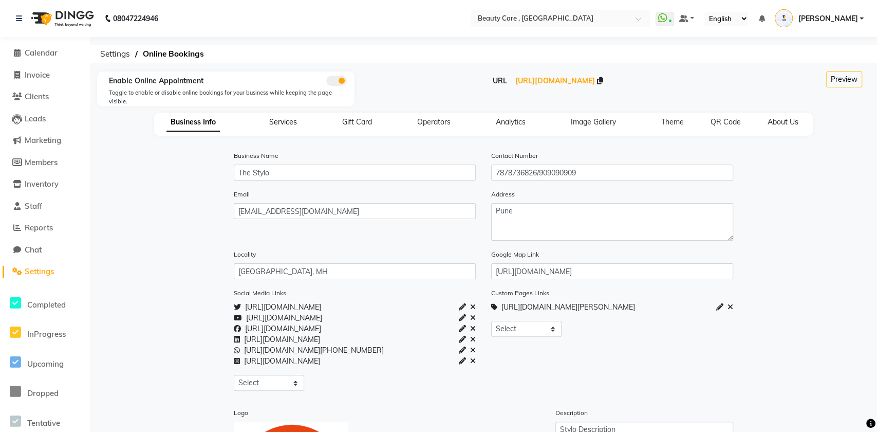
select select "15: 15"
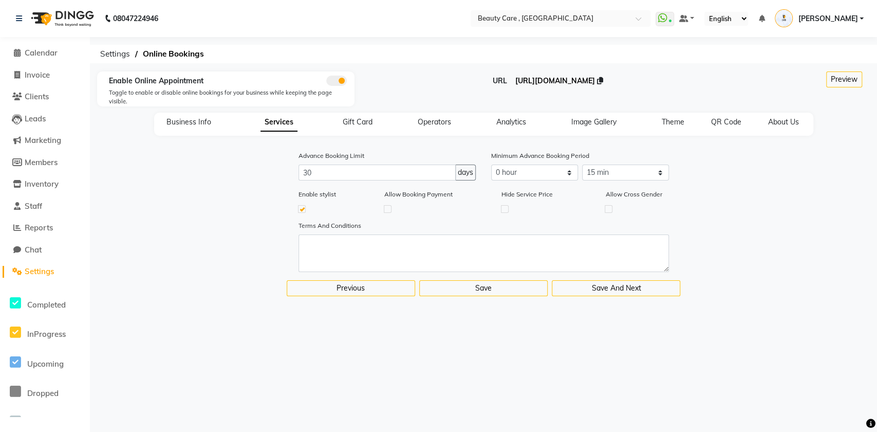
click at [523, 82] on span "[URL][DOMAIN_NAME]" at bounding box center [555, 80] width 80 height 9
click at [33, 205] on span "Staff" at bounding box center [33, 206] width 17 height 10
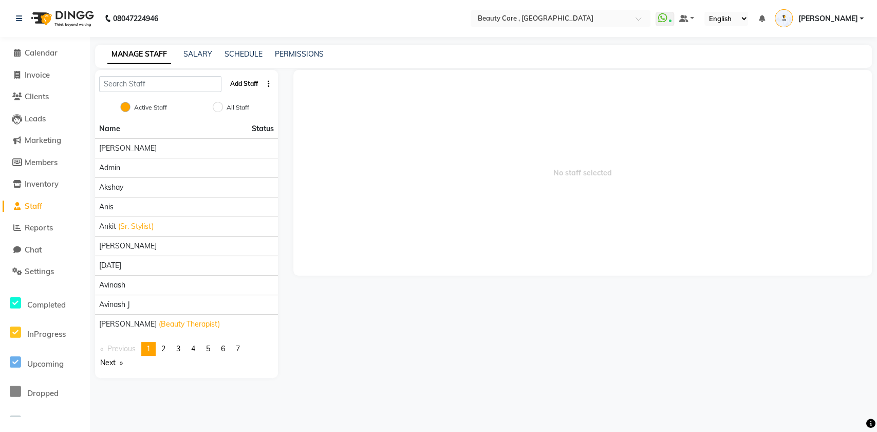
click at [242, 80] on button "Add Staff" at bounding box center [244, 83] width 36 height 17
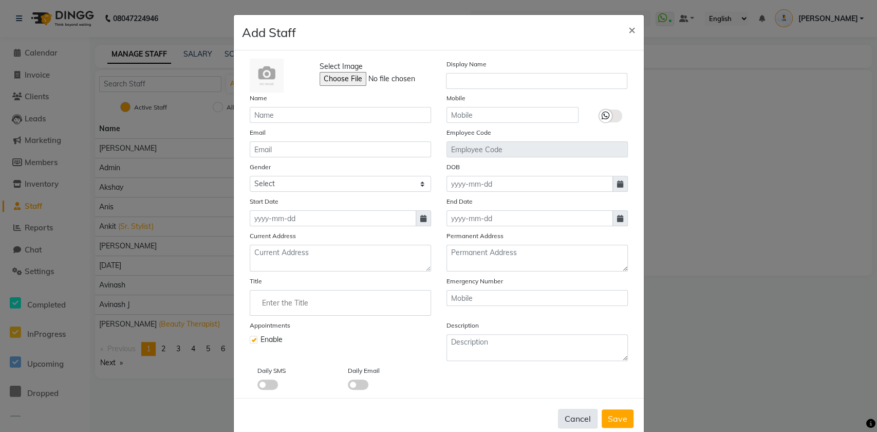
click at [577, 419] on button "Cancel" at bounding box center [578, 419] width 40 height 20
checkbox input "false"
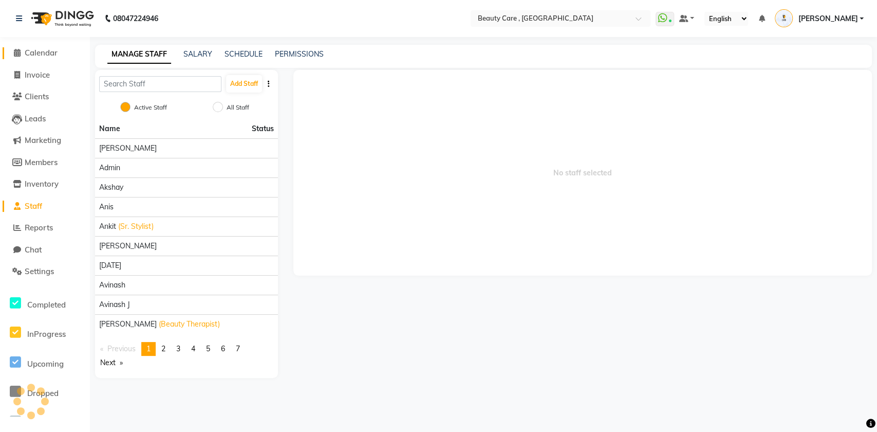
click at [53, 55] on span "Calendar" at bounding box center [41, 53] width 33 height 10
